Goal: Information Seeking & Learning: Compare options

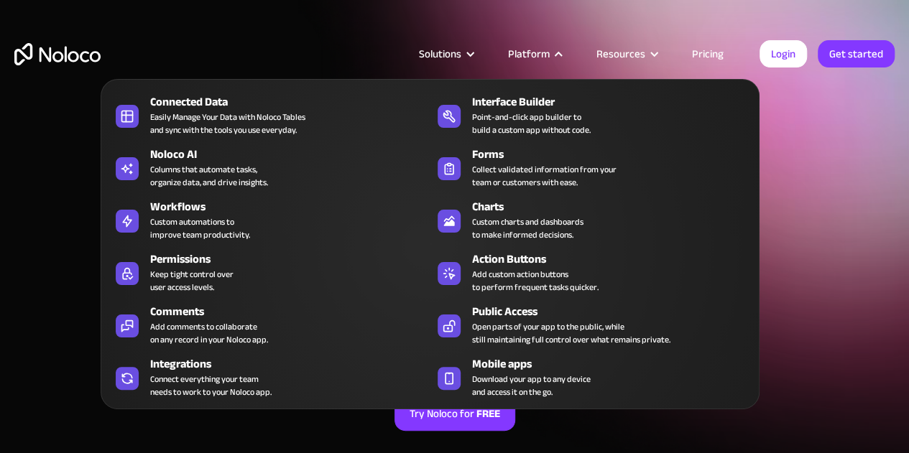
click at [564, 57] on div at bounding box center [558, 54] width 11 height 11
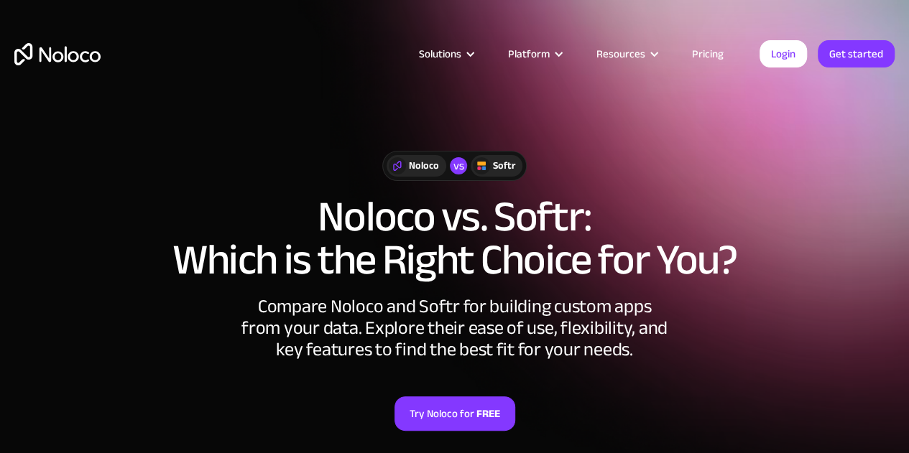
click at [564, 57] on div at bounding box center [558, 54] width 11 height 11
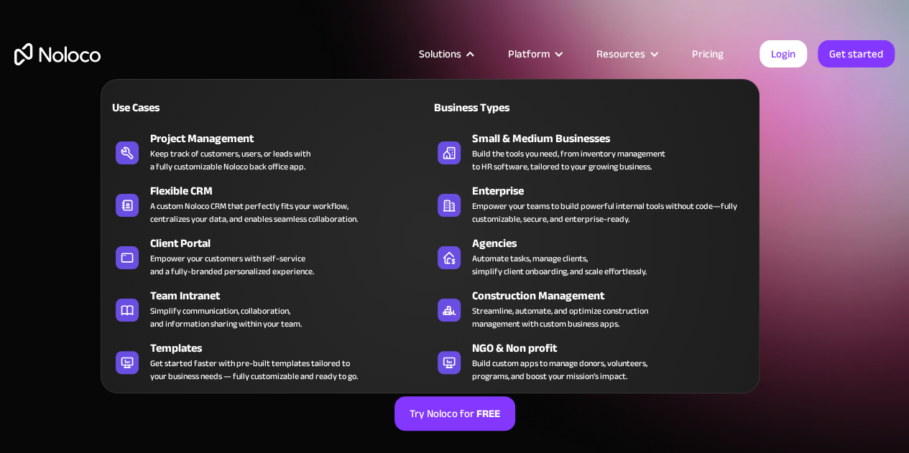
click at [475, 55] on div at bounding box center [470, 54] width 11 height 11
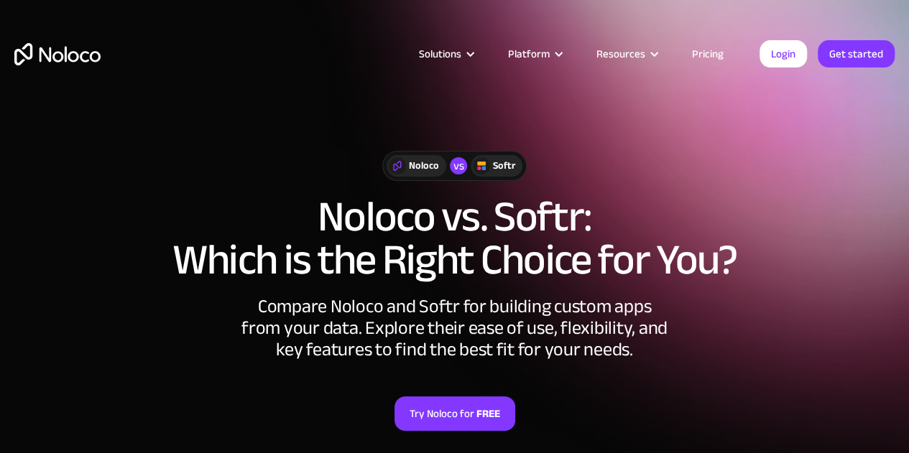
click at [715, 57] on link "Pricing" at bounding box center [708, 54] width 68 height 19
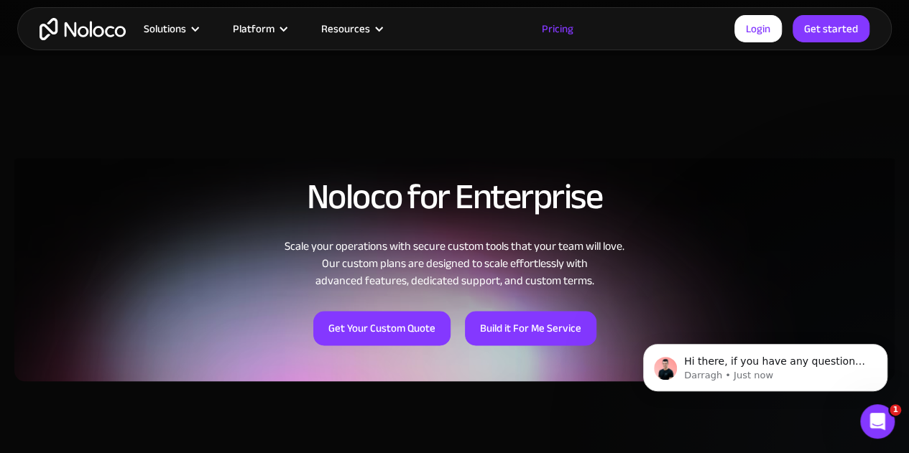
scroll to position [1032, 0]
